Goal: Obtain resource: Obtain resource

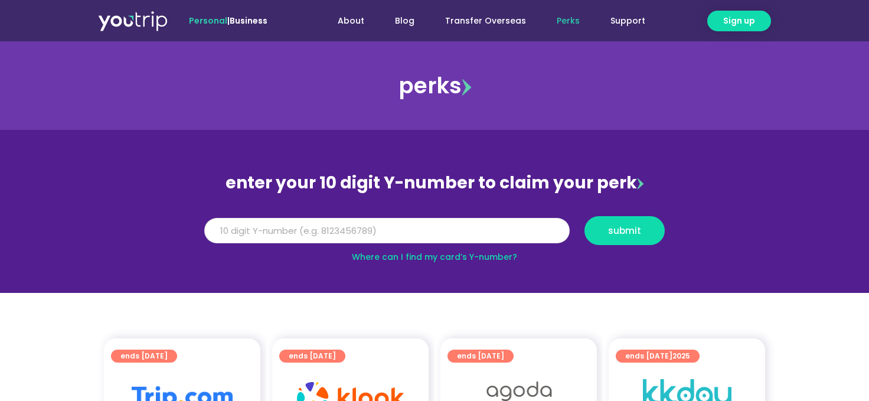
click at [460, 237] on input "Y Number" at bounding box center [386, 231] width 365 height 26
click at [480, 239] on input "Y Number" at bounding box center [386, 231] width 365 height 26
click at [449, 235] on input "Y Number" at bounding box center [386, 231] width 365 height 26
type input "8198021251"
click at [613, 233] on span "submit" at bounding box center [624, 230] width 33 height 9
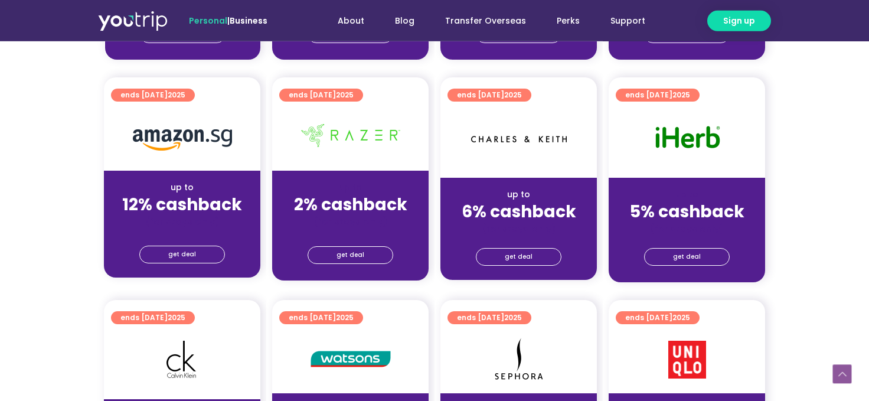
scroll to position [766, 0]
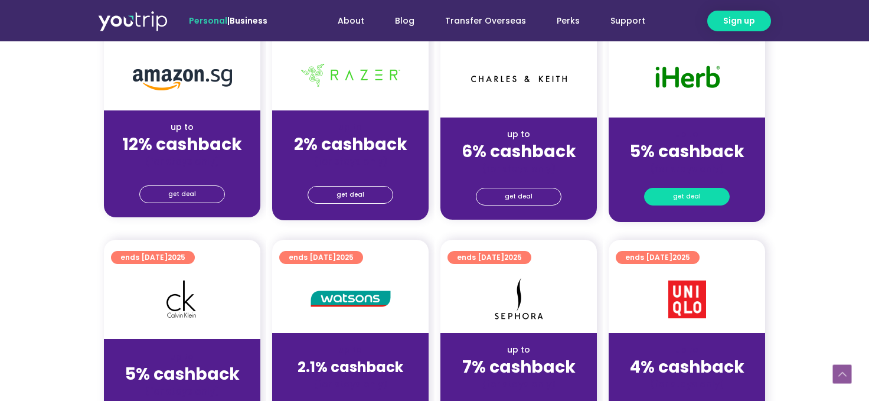
click at [690, 198] on span "get deal" at bounding box center [687, 196] width 28 height 17
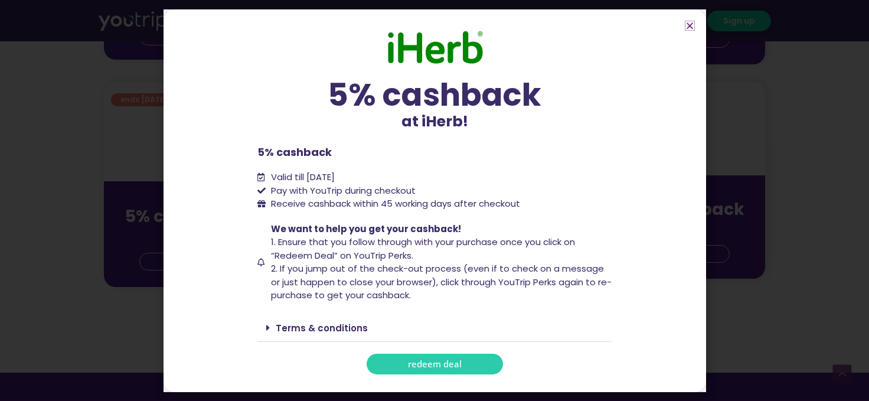
scroll to position [957, 0]
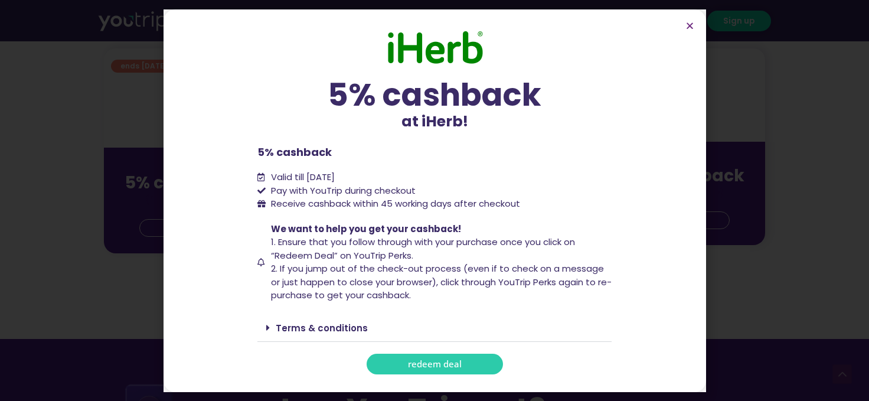
click at [419, 360] on span "redeem deal" at bounding box center [435, 364] width 54 height 9
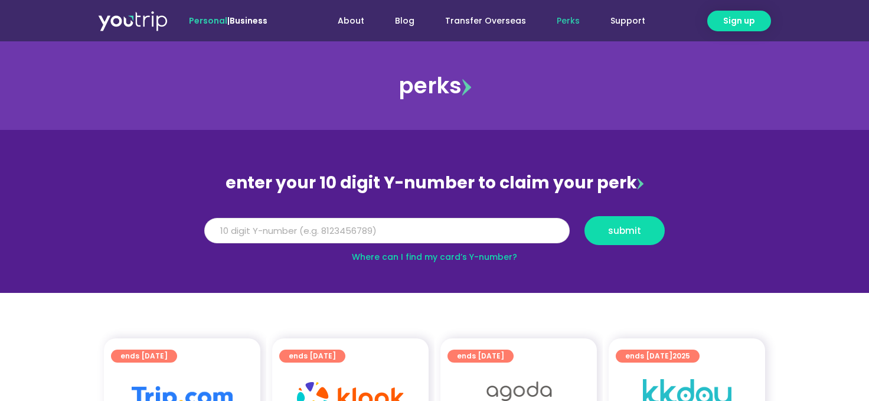
click at [331, 223] on input "Y Number" at bounding box center [386, 231] width 365 height 26
paste input "8198021251"
type input "8198021251"
click at [620, 226] on span "submit" at bounding box center [624, 230] width 33 height 9
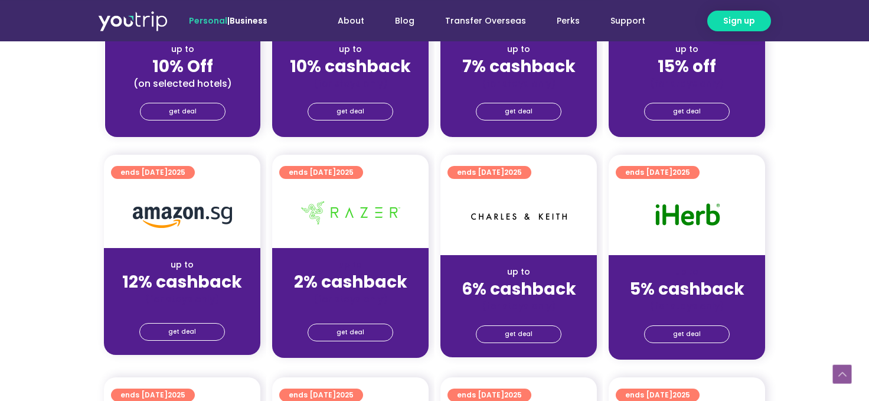
scroll to position [702, 0]
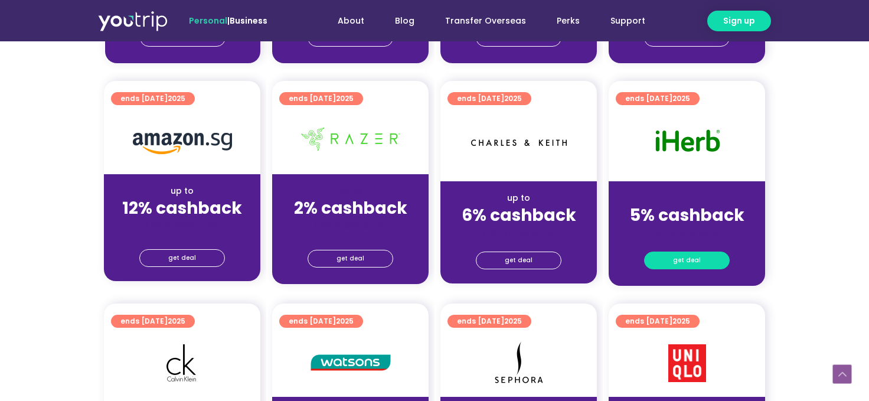
click at [674, 258] on link "get deal" at bounding box center [687, 261] width 86 height 18
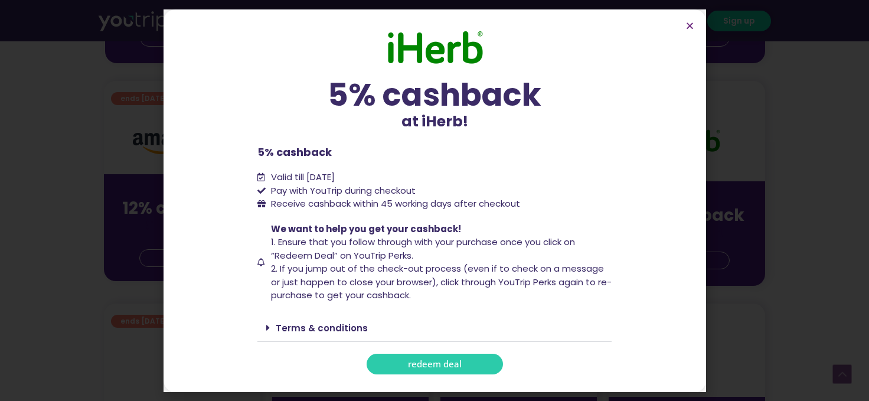
click at [419, 363] on span "redeem deal" at bounding box center [435, 364] width 54 height 9
